Goal: Task Accomplishment & Management: Use online tool/utility

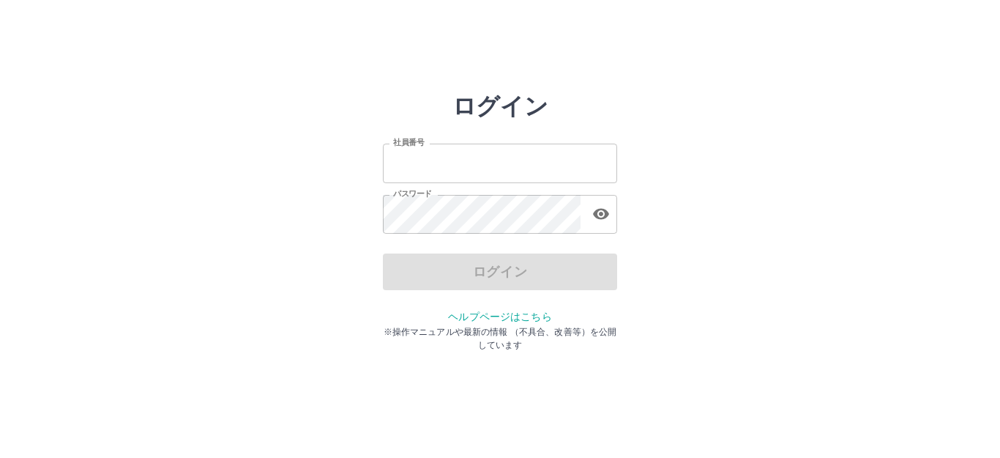
type input "*******"
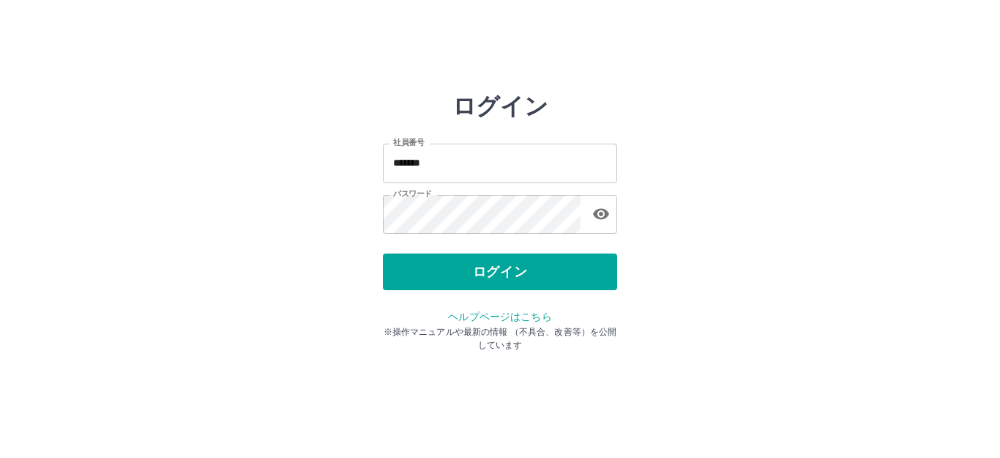
click at [488, 268] on div "ログイン" at bounding box center [500, 271] width 234 height 37
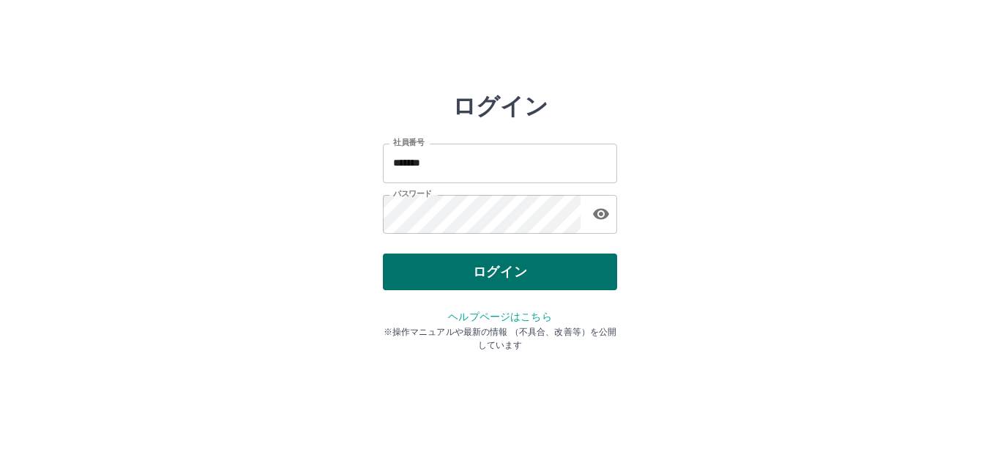
click at [486, 268] on button "ログイン" at bounding box center [500, 271] width 234 height 37
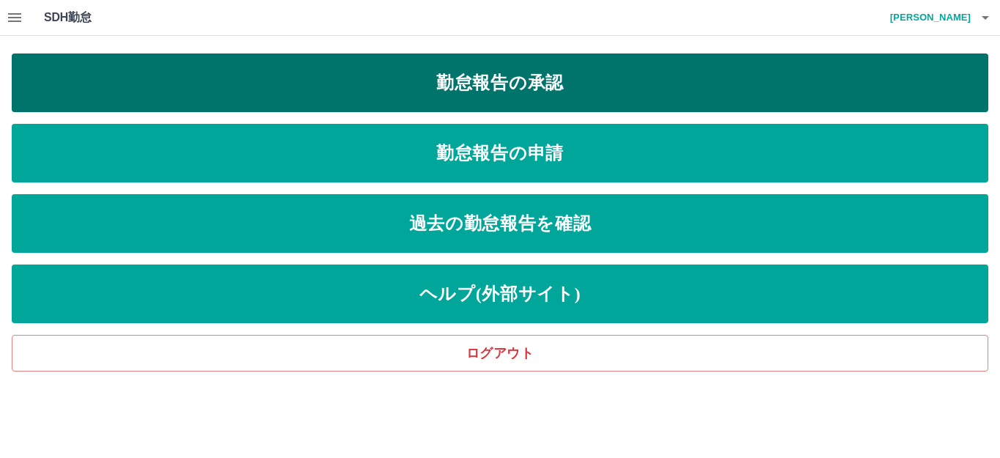
click at [415, 89] on link "勤怠報告の承認" at bounding box center [500, 82] width 977 height 59
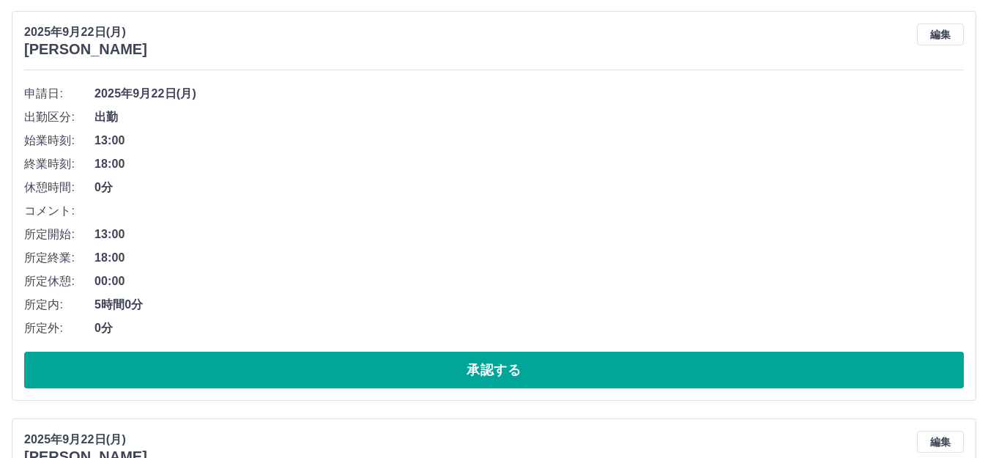
scroll to position [586, 0]
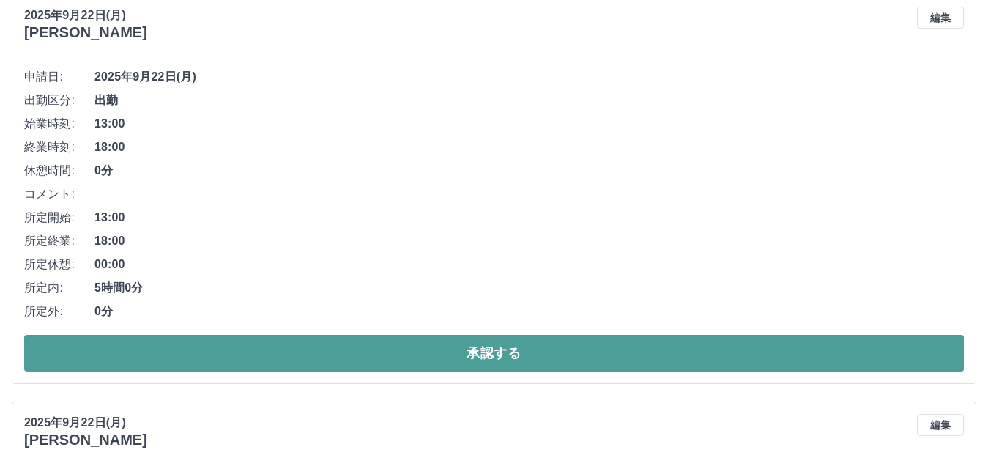
click at [308, 357] on button "承認する" at bounding box center [493, 353] width 939 height 37
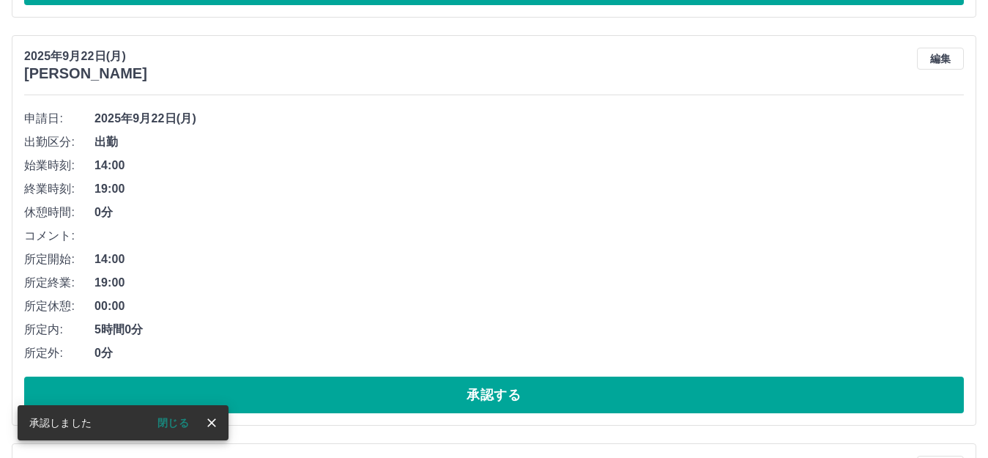
scroll to position [545, 0]
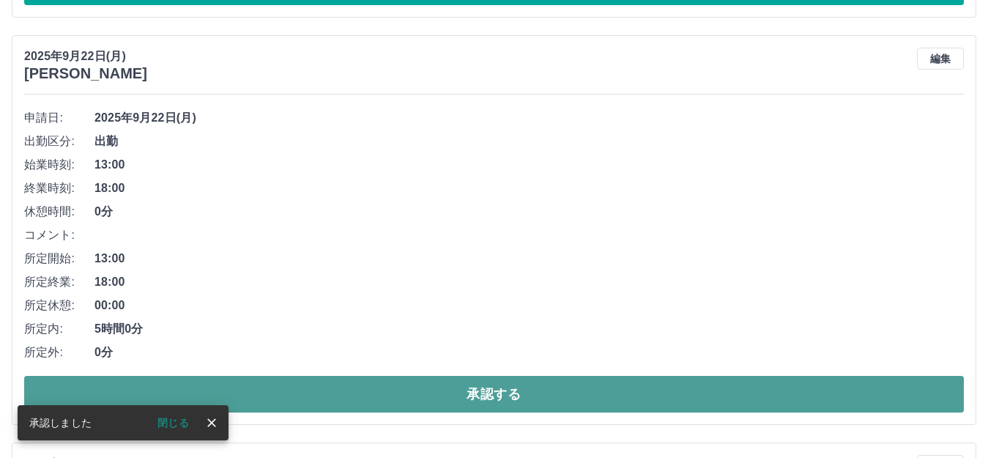
click at [301, 384] on button "承認する" at bounding box center [493, 394] width 939 height 37
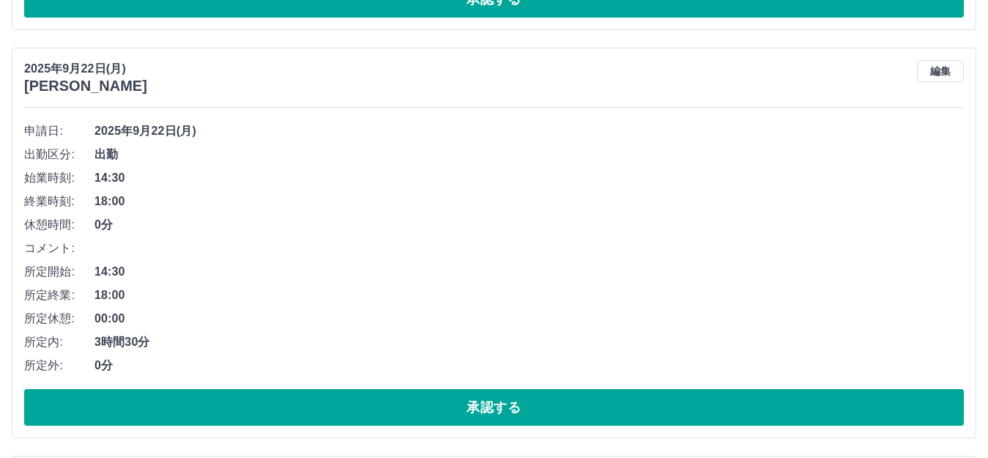
scroll to position [952, 0]
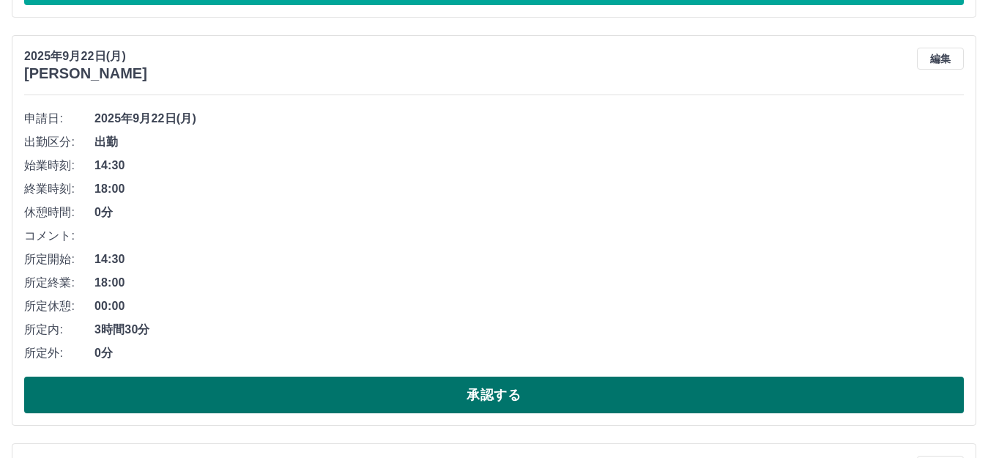
click at [216, 406] on button "承認する" at bounding box center [493, 394] width 939 height 37
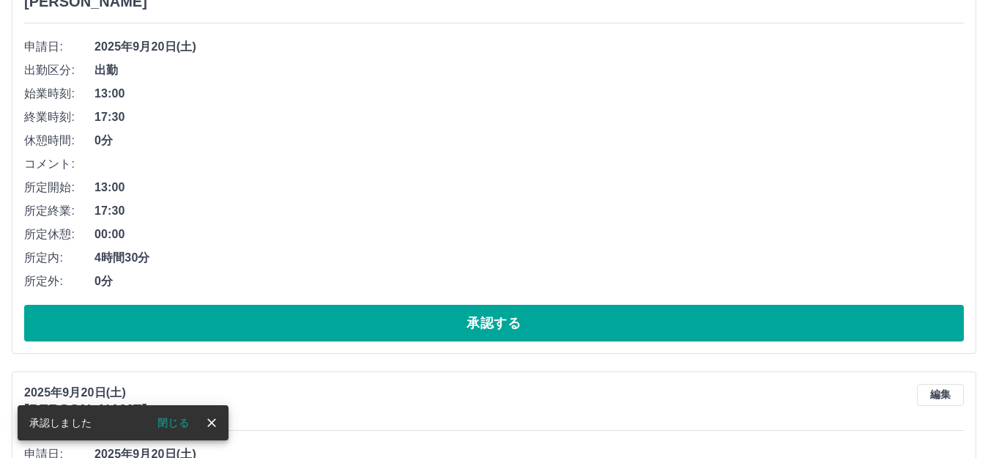
scroll to position [1025, 0]
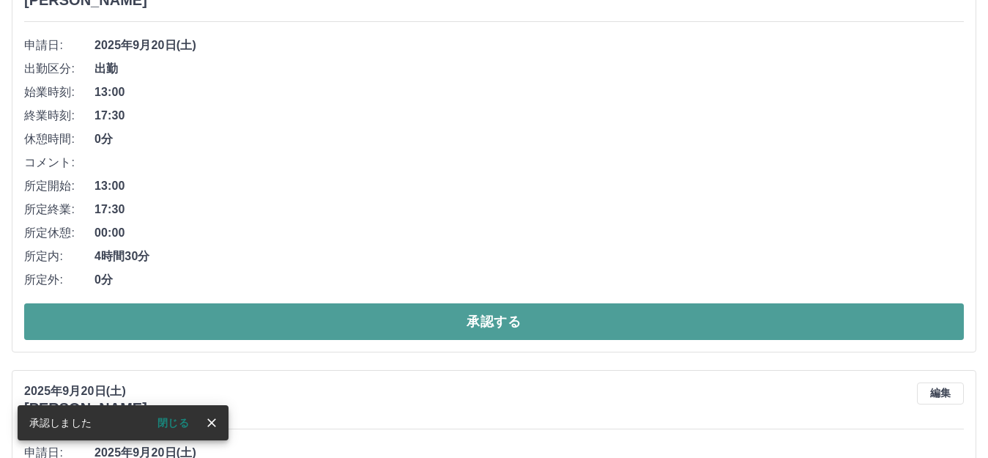
click at [256, 322] on button "承認する" at bounding box center [493, 321] width 939 height 37
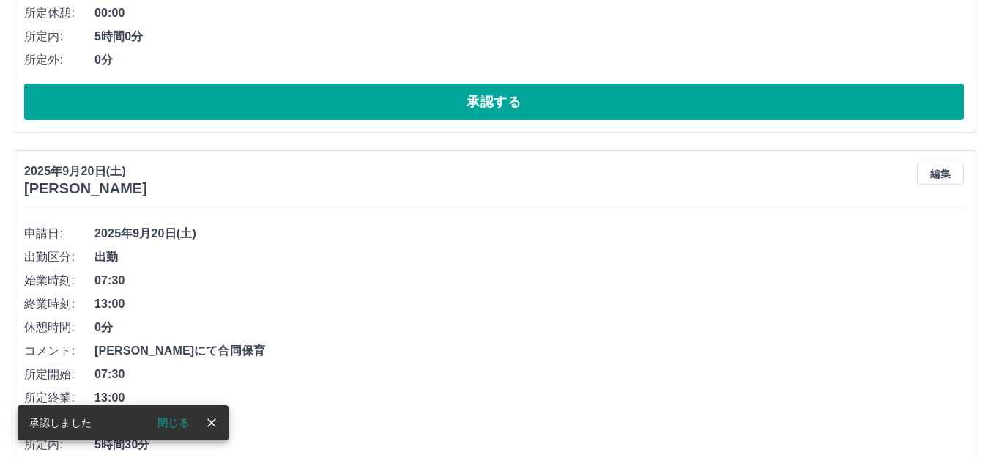
scroll to position [910, 0]
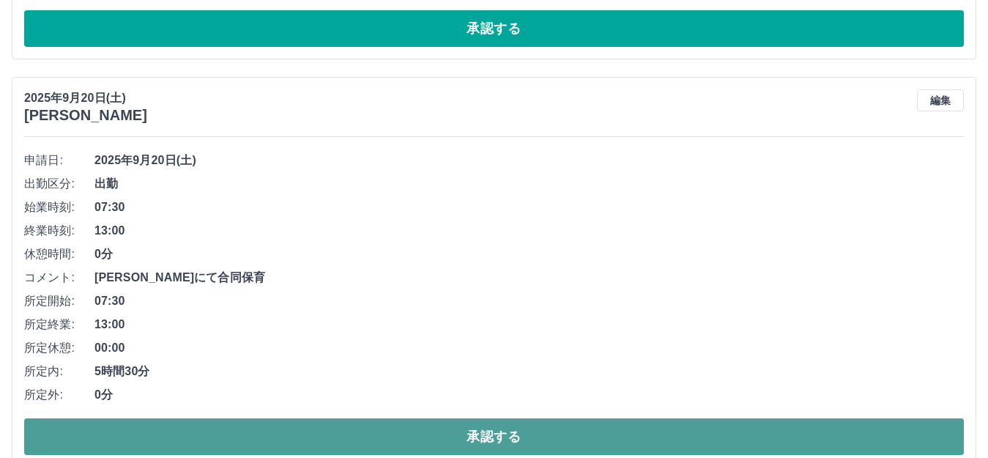
click at [286, 435] on button "承認する" at bounding box center [493, 436] width 939 height 37
click at [291, 433] on button "承認する" at bounding box center [493, 436] width 939 height 37
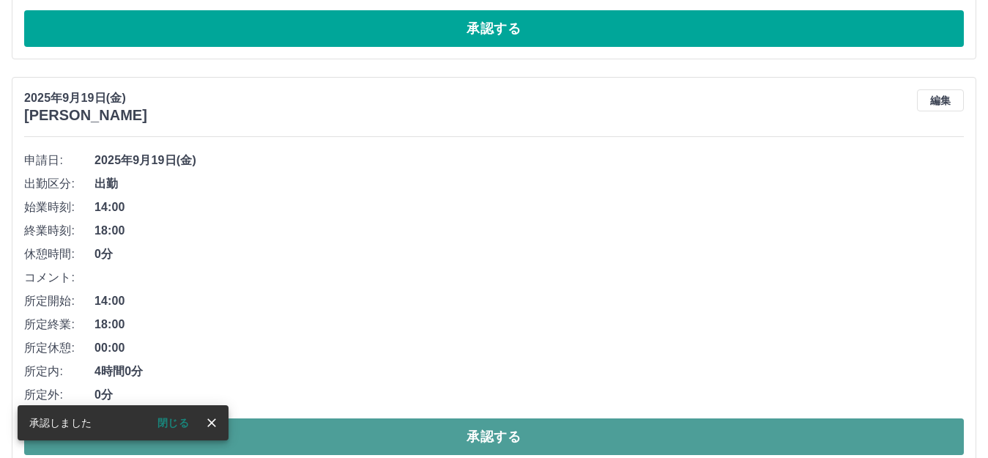
click at [272, 426] on button "承認する" at bounding box center [493, 436] width 939 height 37
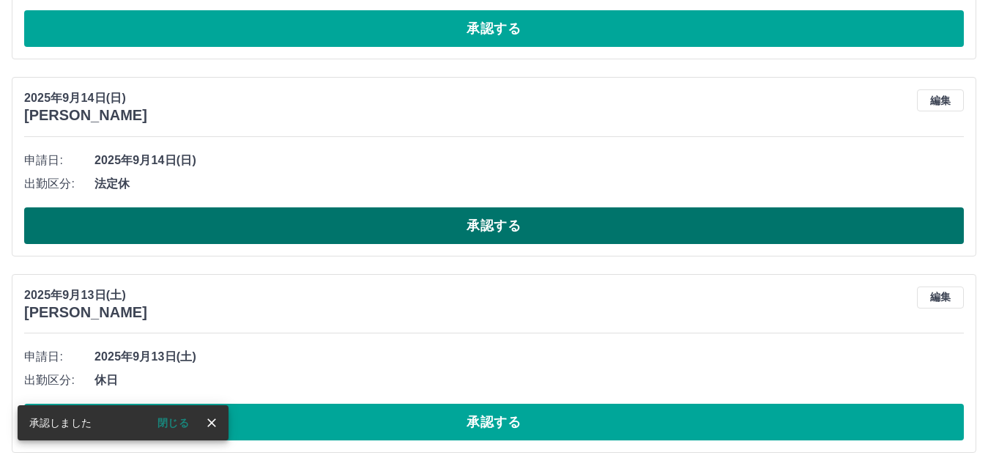
click at [280, 224] on button "承認する" at bounding box center [493, 225] width 939 height 37
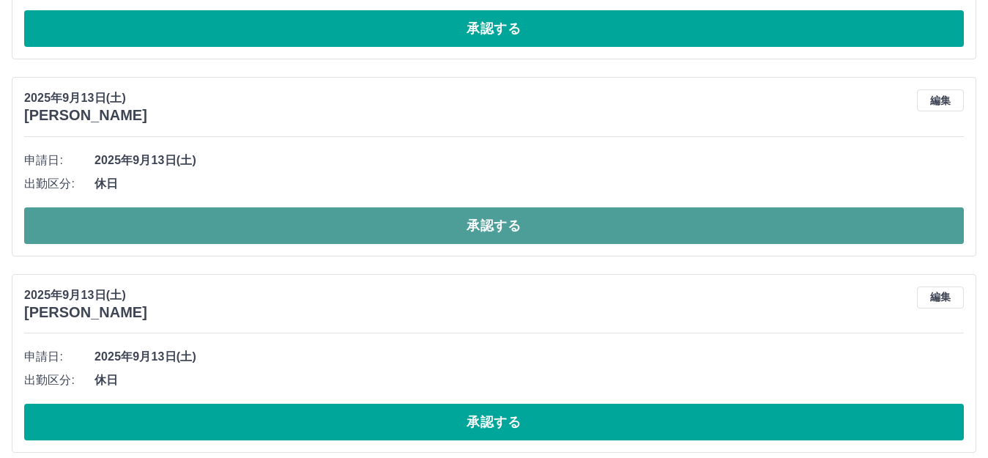
click at [292, 225] on button "承認する" at bounding box center [493, 225] width 939 height 37
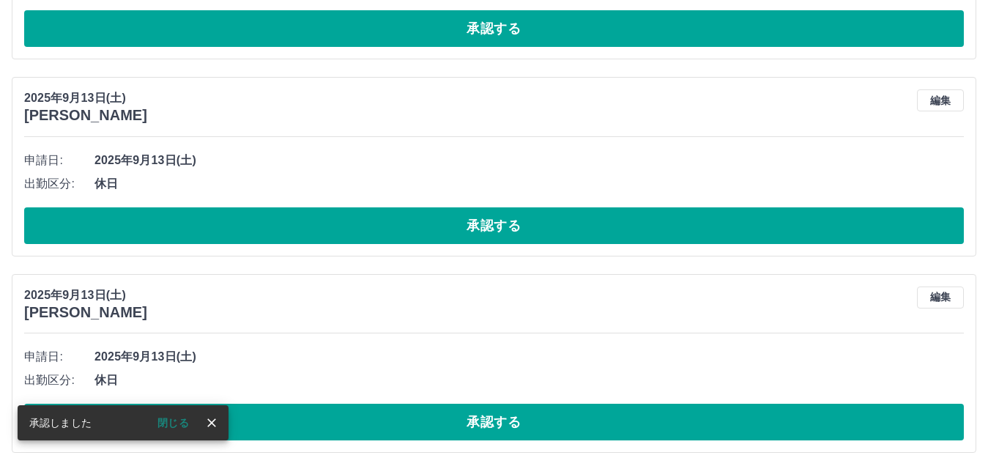
click at [292, 225] on button "承認する" at bounding box center [493, 225] width 939 height 37
click at [291, 226] on button "承認する" at bounding box center [493, 225] width 939 height 37
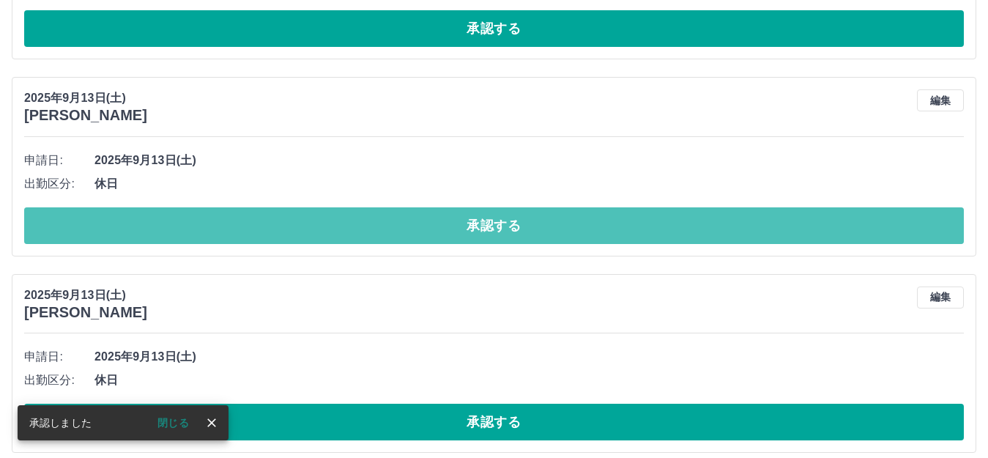
click at [291, 226] on button "承認する" at bounding box center [493, 225] width 939 height 37
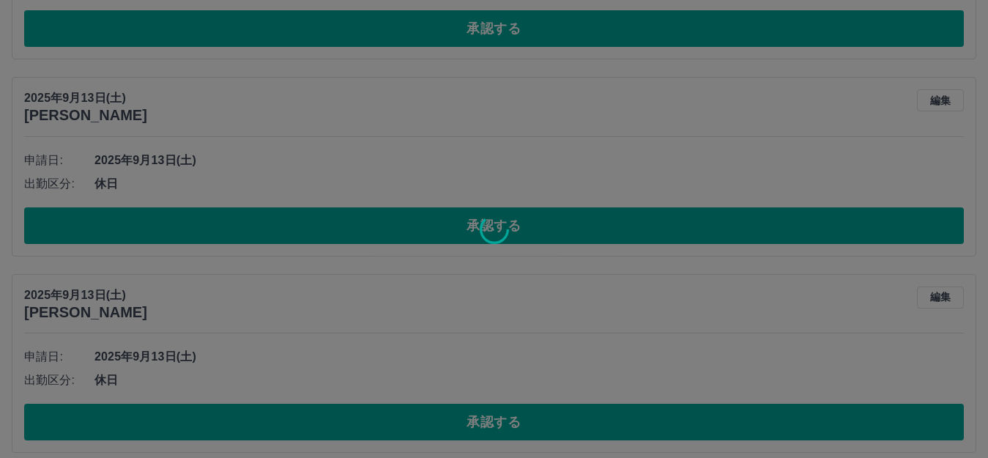
click at [291, 226] on div at bounding box center [494, 229] width 988 height 458
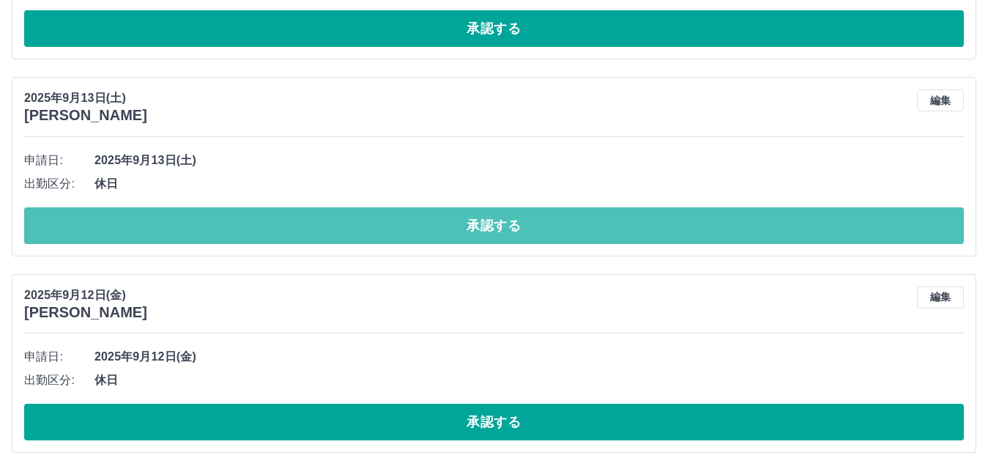
click at [291, 226] on button "承認する" at bounding box center [493, 225] width 939 height 37
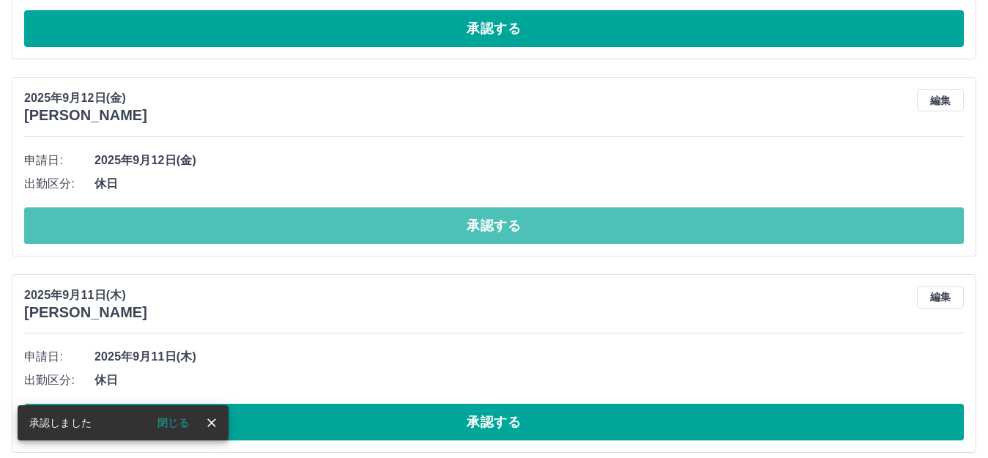
click at [290, 228] on button "承認する" at bounding box center [493, 225] width 939 height 37
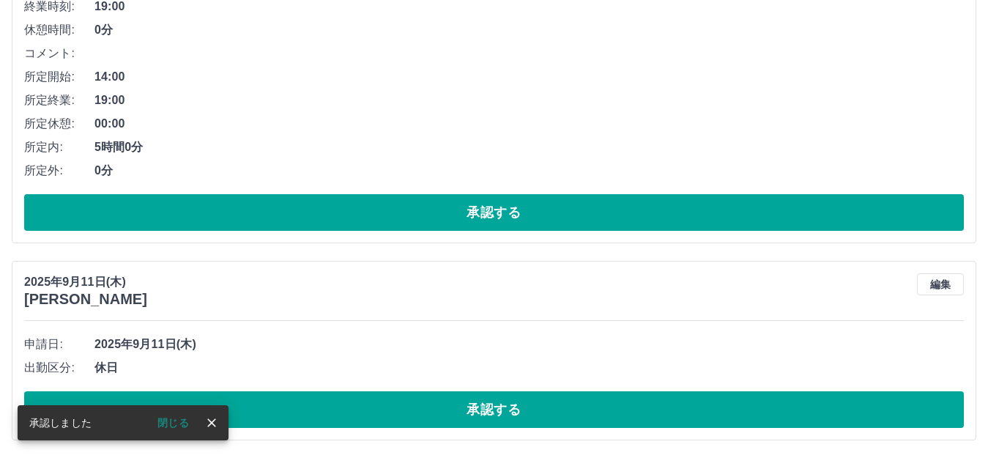
scroll to position [728, 0]
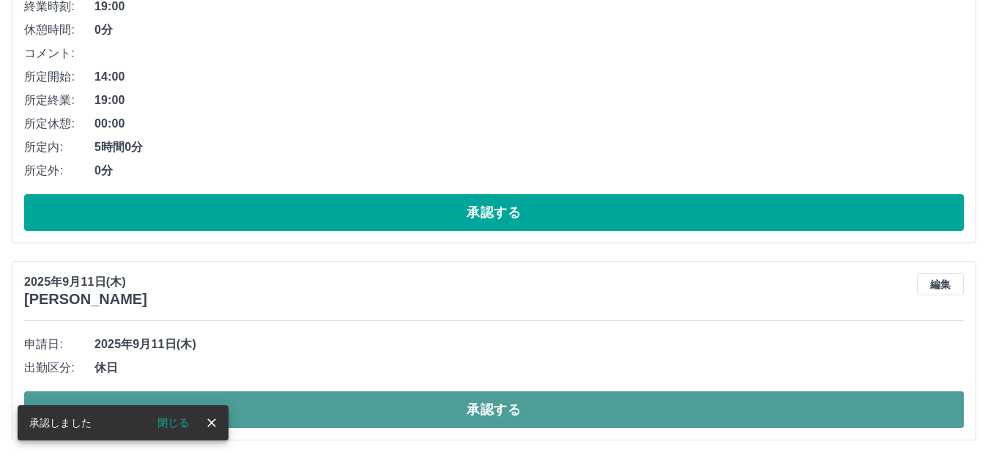
click at [278, 418] on button "承認する" at bounding box center [493, 409] width 939 height 37
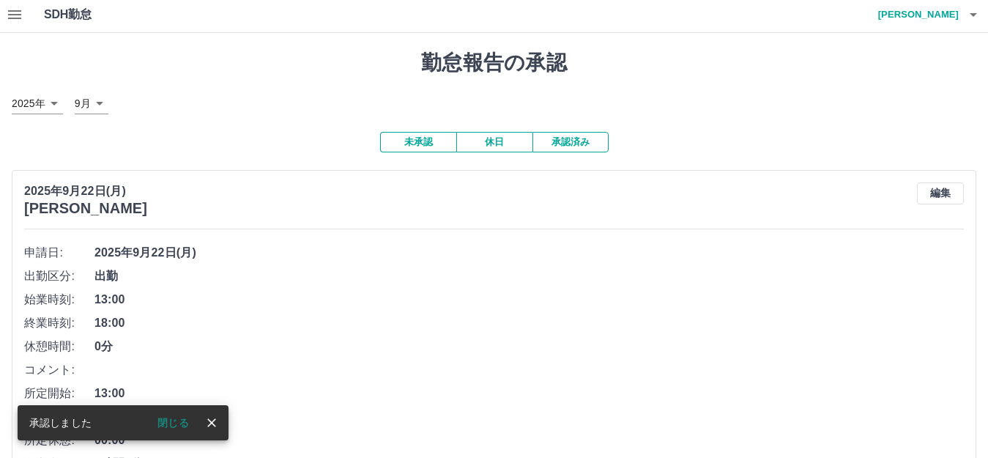
scroll to position [0, 0]
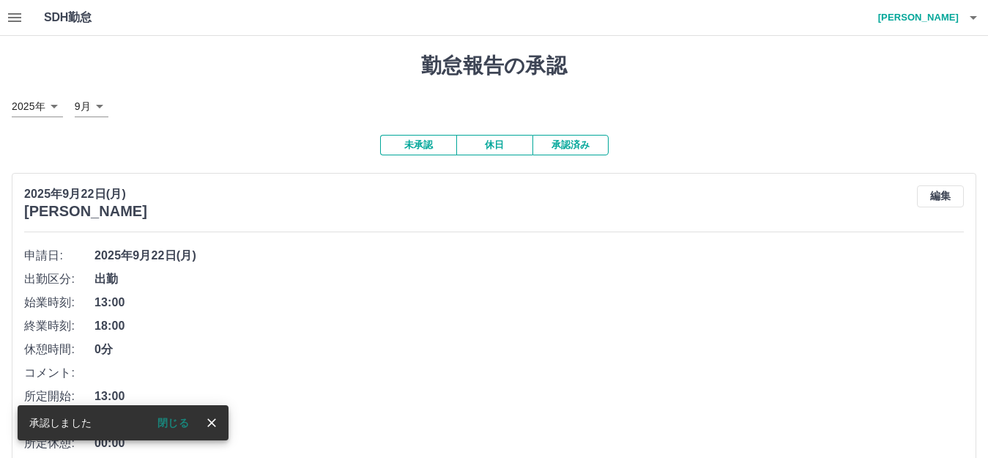
click at [543, 148] on button "承認済み" at bounding box center [570, 145] width 76 height 21
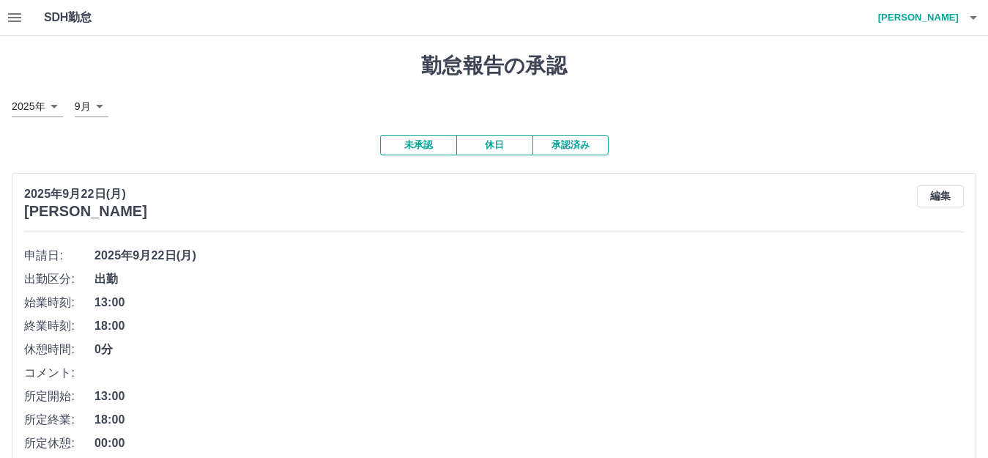
click at [429, 143] on button "未承認" at bounding box center [418, 145] width 76 height 21
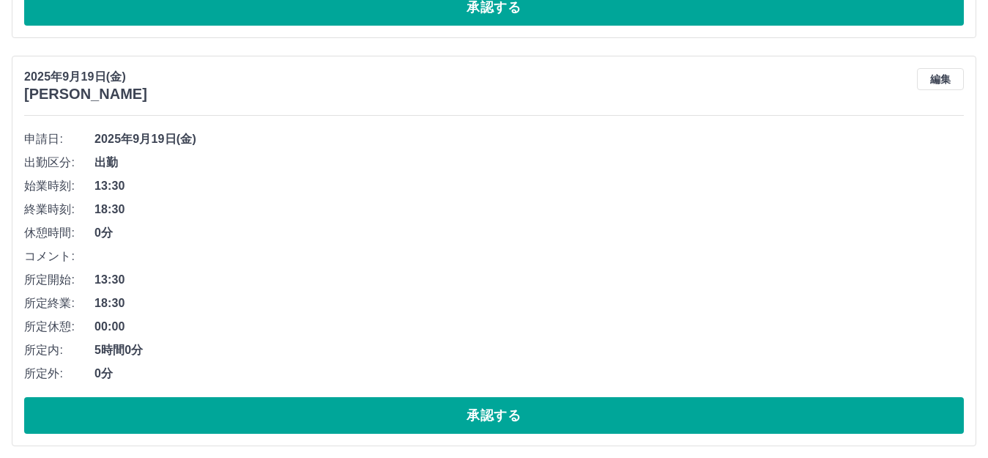
scroll to position [939, 0]
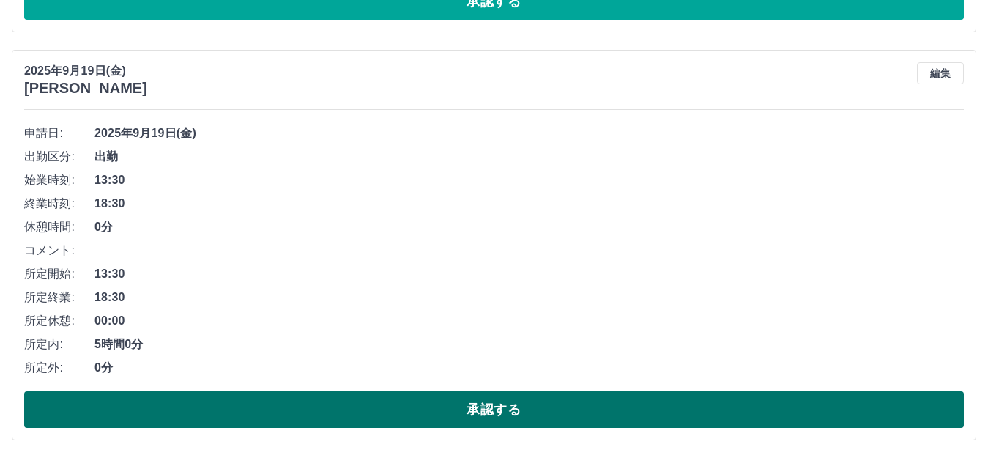
click at [324, 422] on button "承認する" at bounding box center [493, 409] width 939 height 37
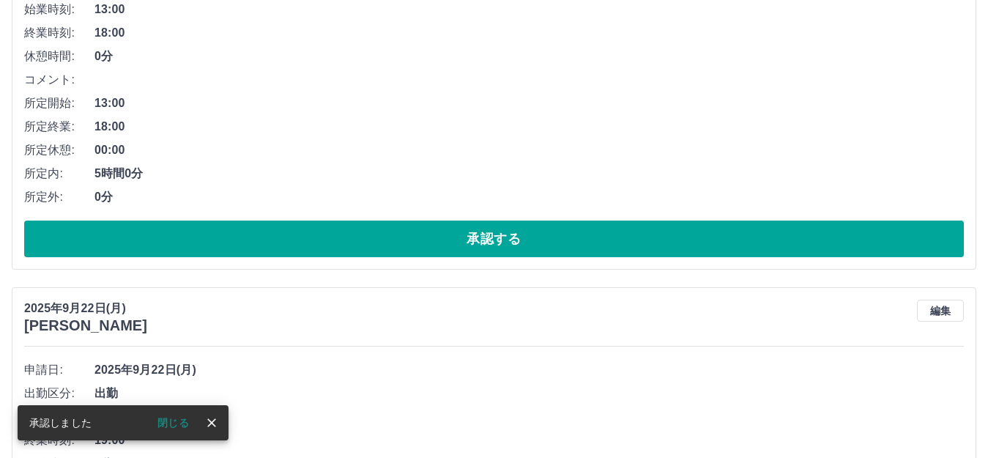
scroll to position [531, 0]
